Goal: Transaction & Acquisition: Subscribe to service/newsletter

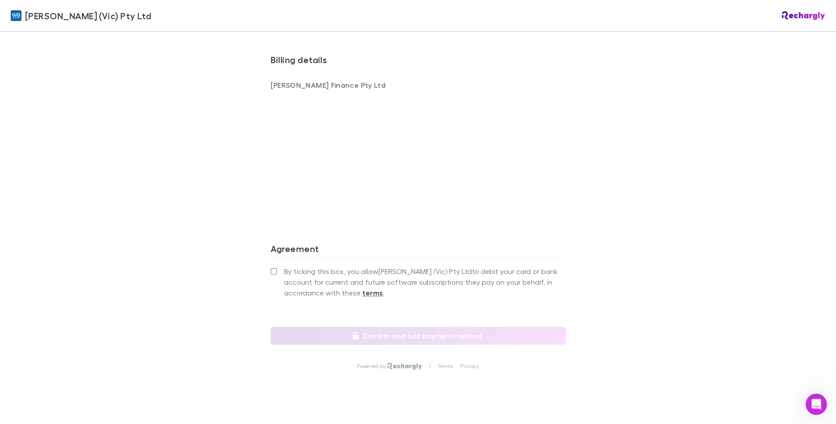
scroll to position [602, 0]
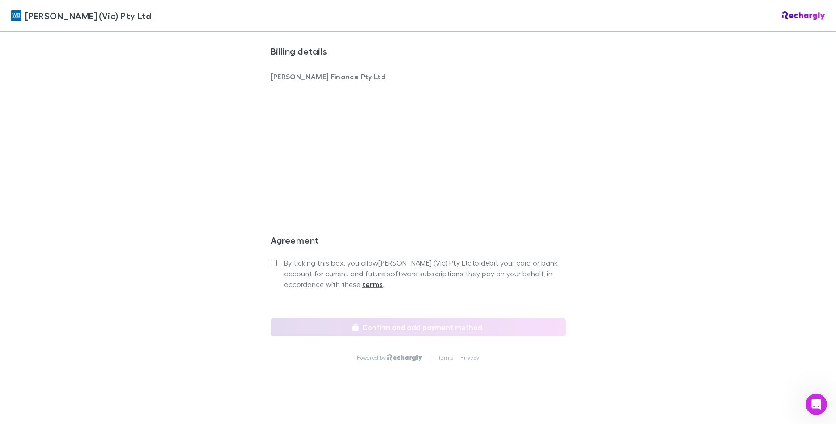
click at [580, 215] on div "[PERSON_NAME] (Vic) Pty Ltd [PERSON_NAME] (Vic) Pty Ltd Software subscriptions …" at bounding box center [418, 212] width 836 height 424
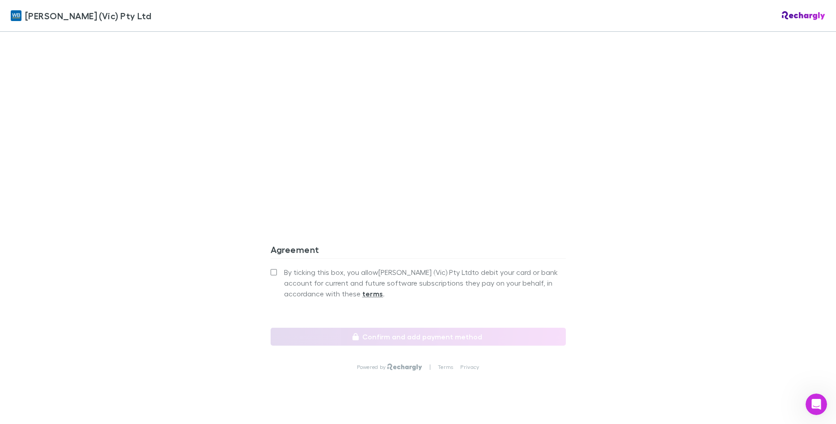
scroll to position [704, 0]
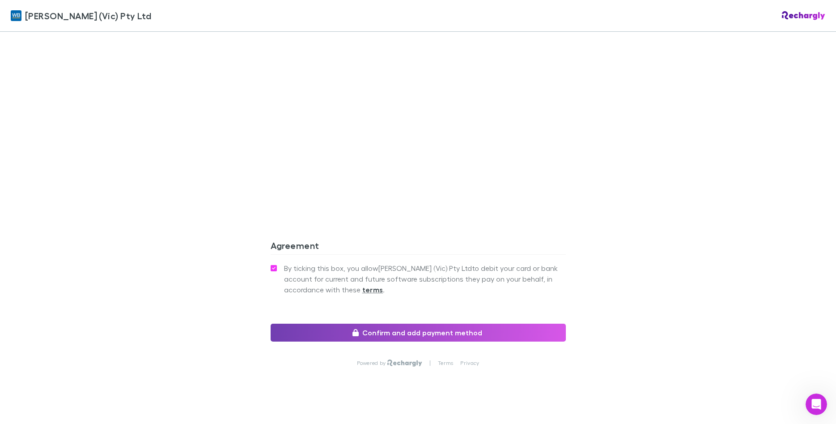
click at [418, 325] on button "Confirm and add payment method" at bounding box center [418, 333] width 295 height 18
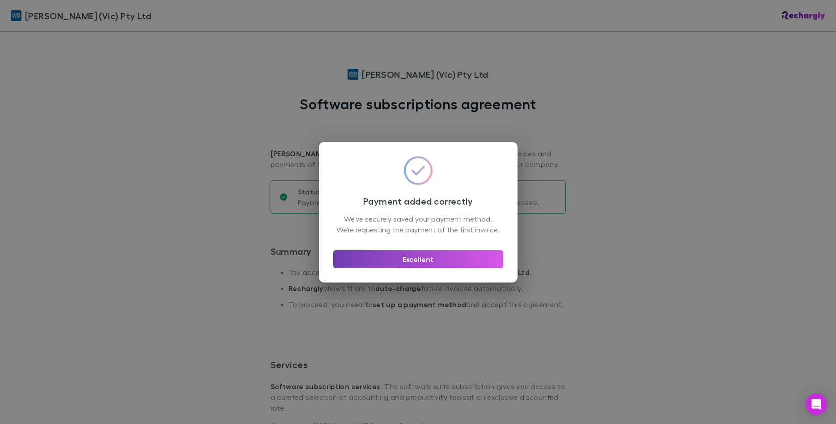
click at [422, 265] on button "Excellent" at bounding box center [418, 259] width 170 height 18
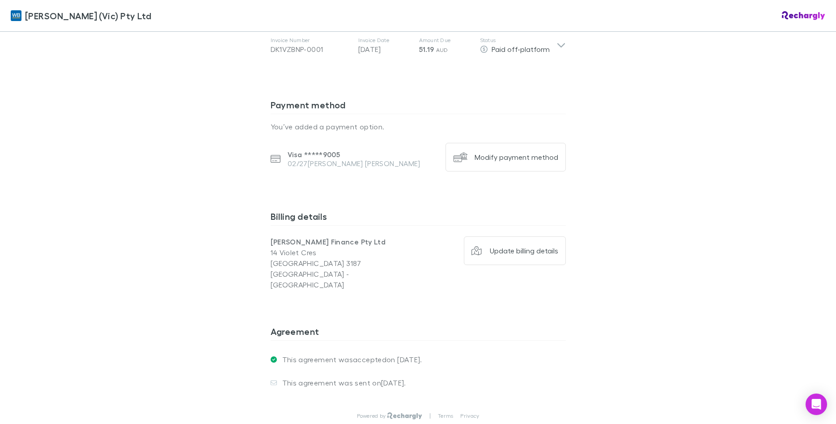
scroll to position [561, 0]
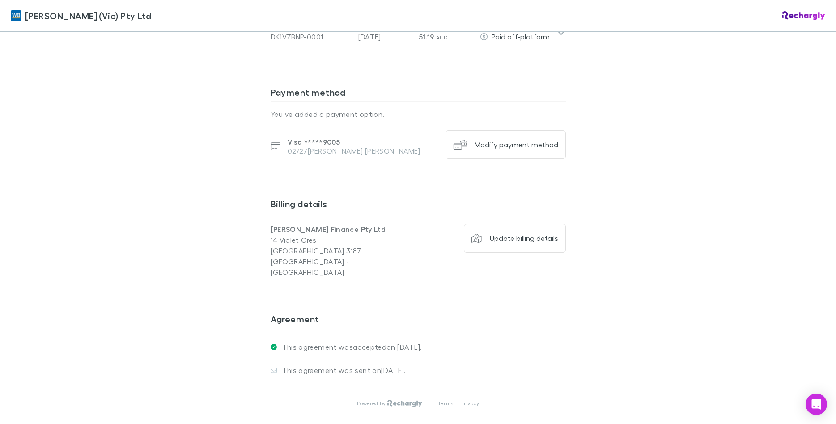
click at [662, 286] on div "[PERSON_NAME] (Vic) Pty Ltd [PERSON_NAME] (Vic) Pty Ltd Software subscriptions …" at bounding box center [418, 212] width 836 height 424
